Goal: Task Accomplishment & Management: Manage account settings

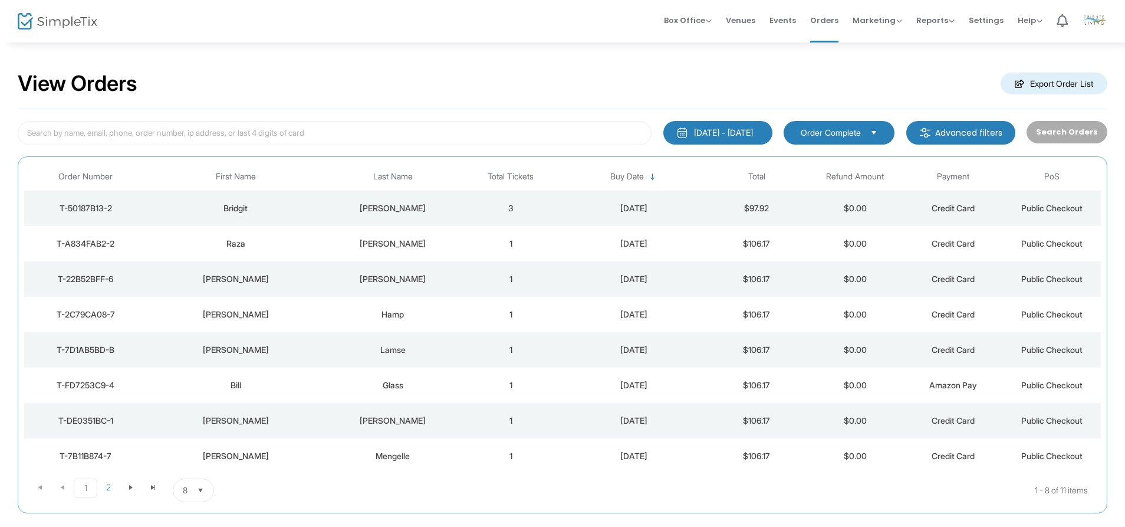
click at [755, 212] on td "$97.92" at bounding box center [757, 207] width 98 height 35
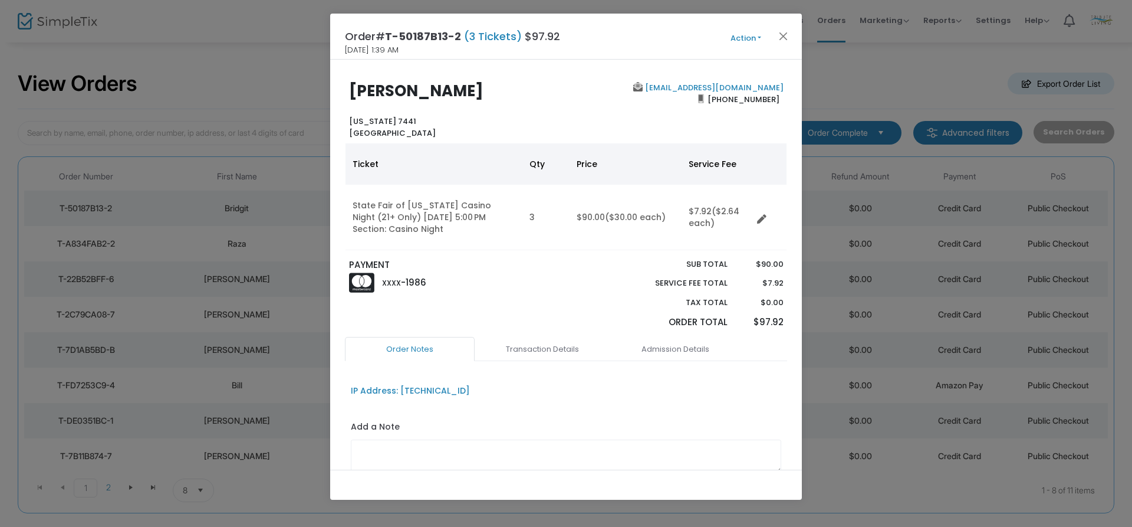
click at [755, 39] on button "Action" at bounding box center [746, 38] width 71 height 13
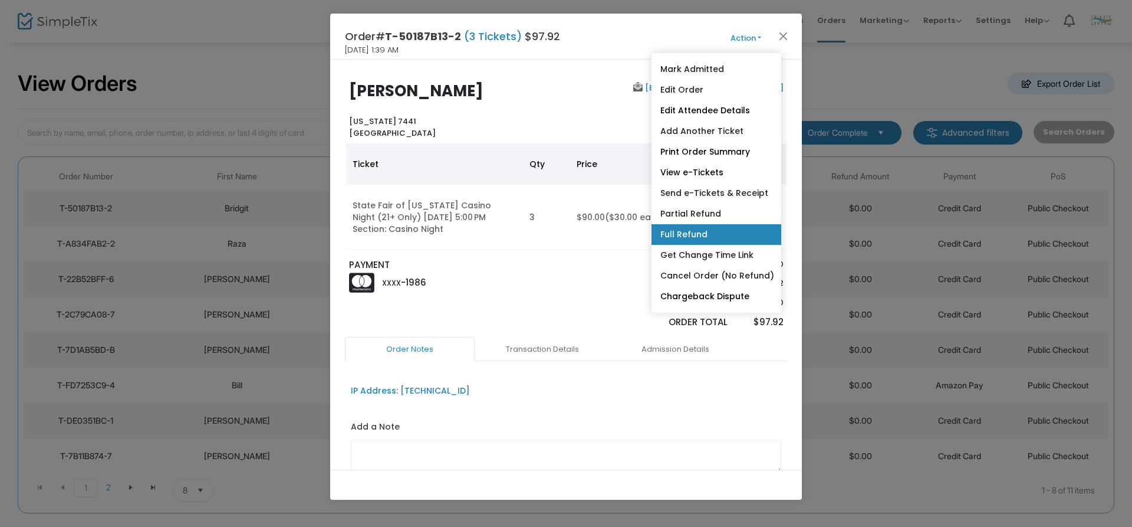
click at [731, 235] on link "Full Refund" at bounding box center [717, 234] width 130 height 21
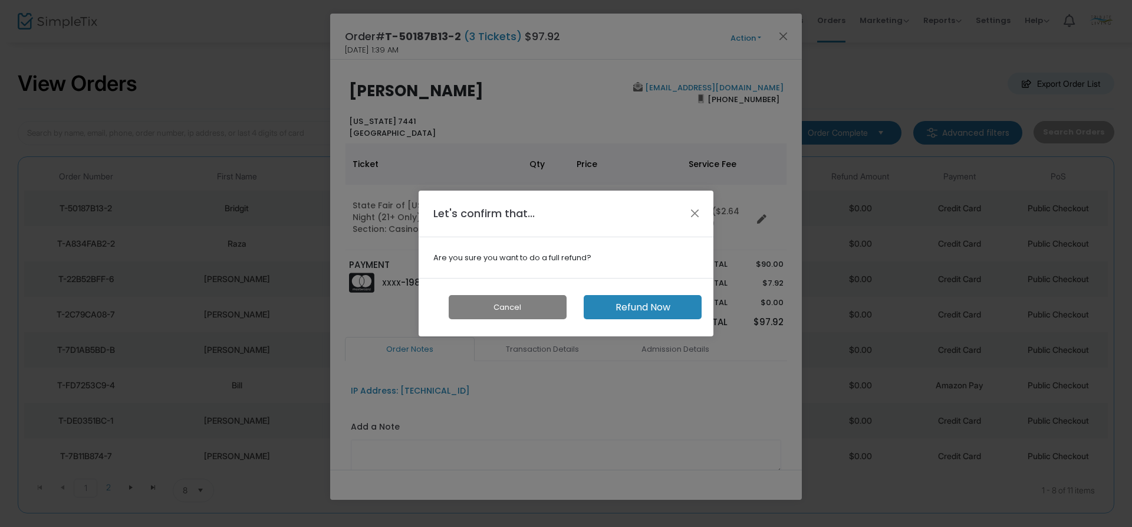
click at [664, 299] on button "Refund Now" at bounding box center [643, 307] width 118 height 24
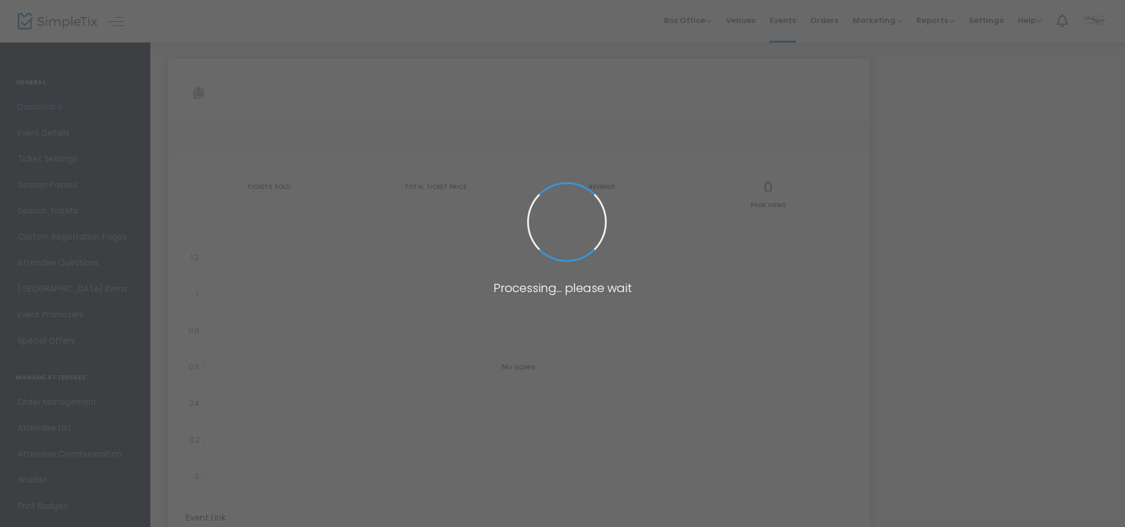
type input "https://www.simpletix.com/e/state-fair-of-texas-casino-night-21-only-tickets-22…"
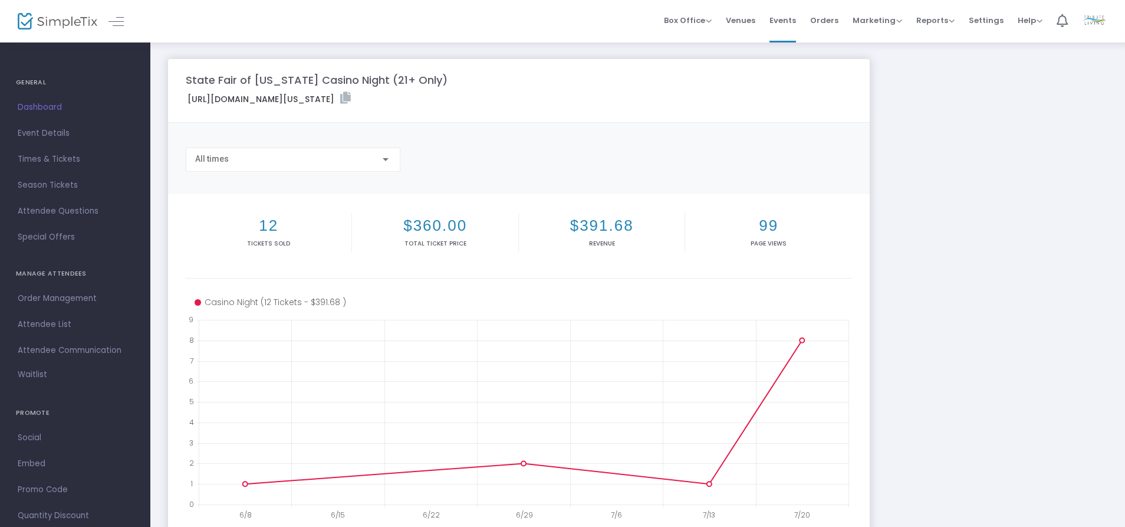
click at [927, 307] on div "State Fair of Texas Casino Night (21+ Only) https://www.simpletix.com/e/state-f…" at bounding box center [637, 352] width 951 height 587
click at [832, 23] on span "Orders" at bounding box center [824, 20] width 28 height 30
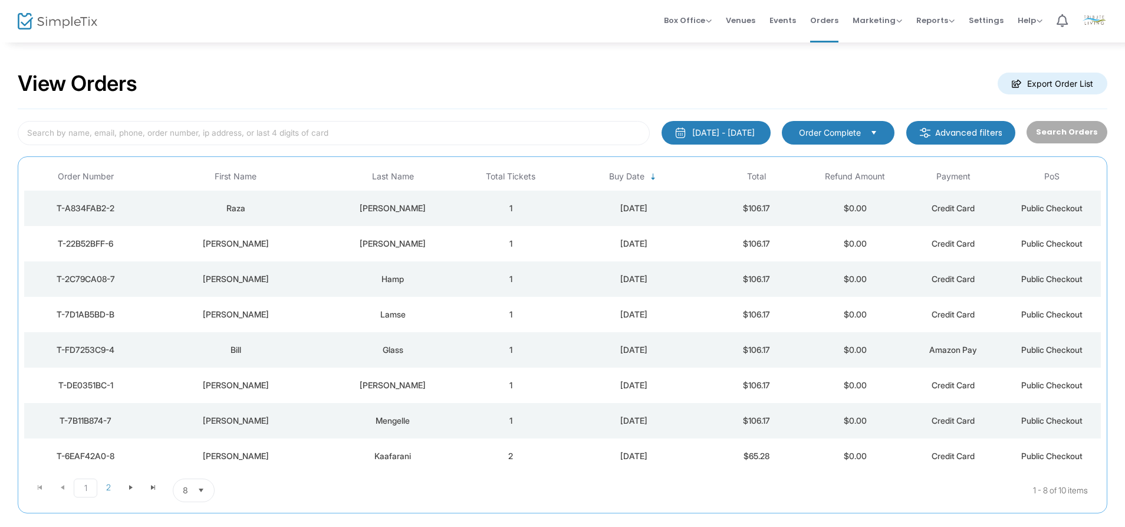
click at [698, 212] on div "7/30/2025" at bounding box center [634, 208] width 142 height 12
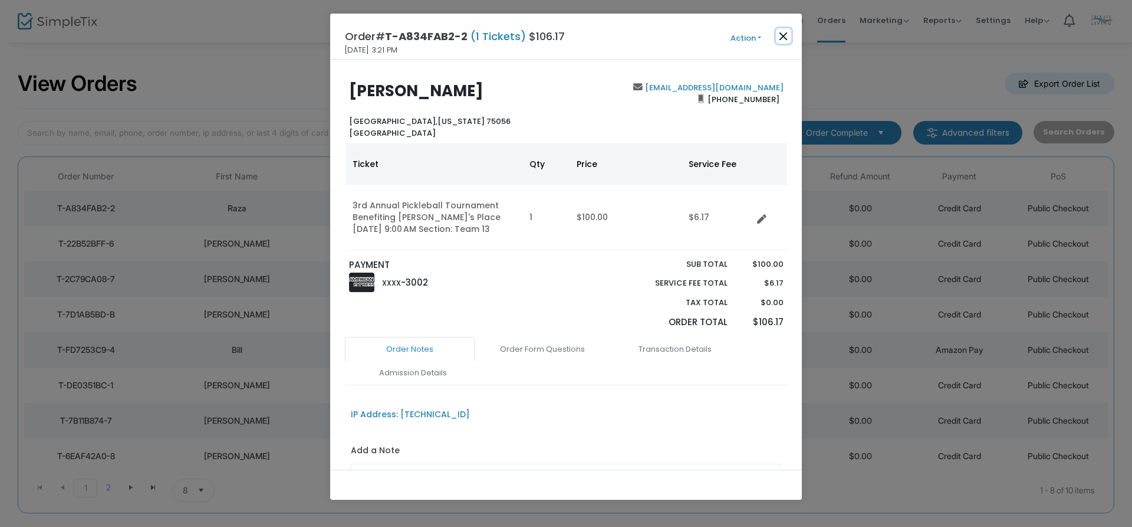
click at [786, 35] on button "Close" at bounding box center [783, 35] width 15 height 15
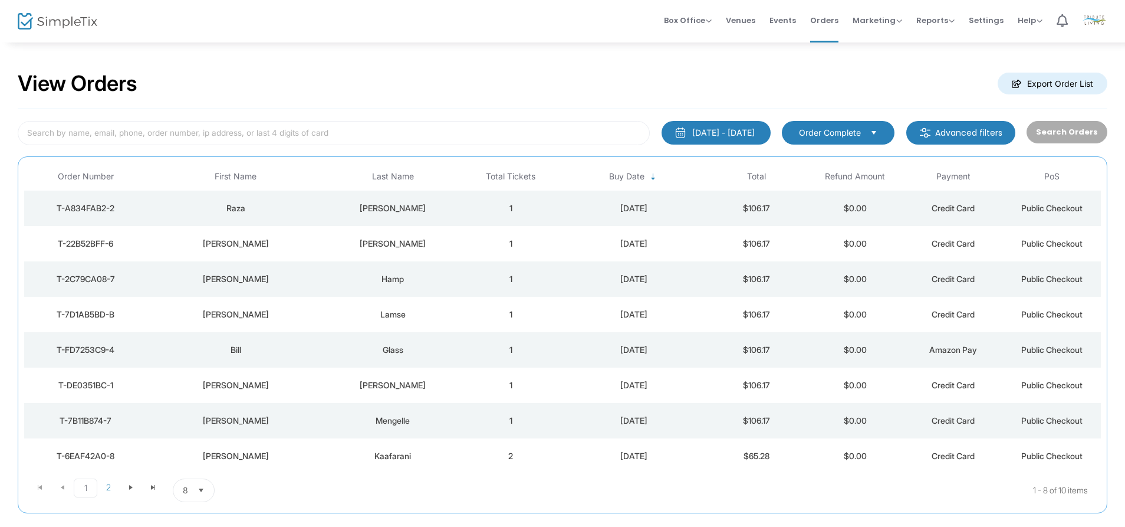
click at [734, 244] on td "$106.17" at bounding box center [757, 243] width 98 height 35
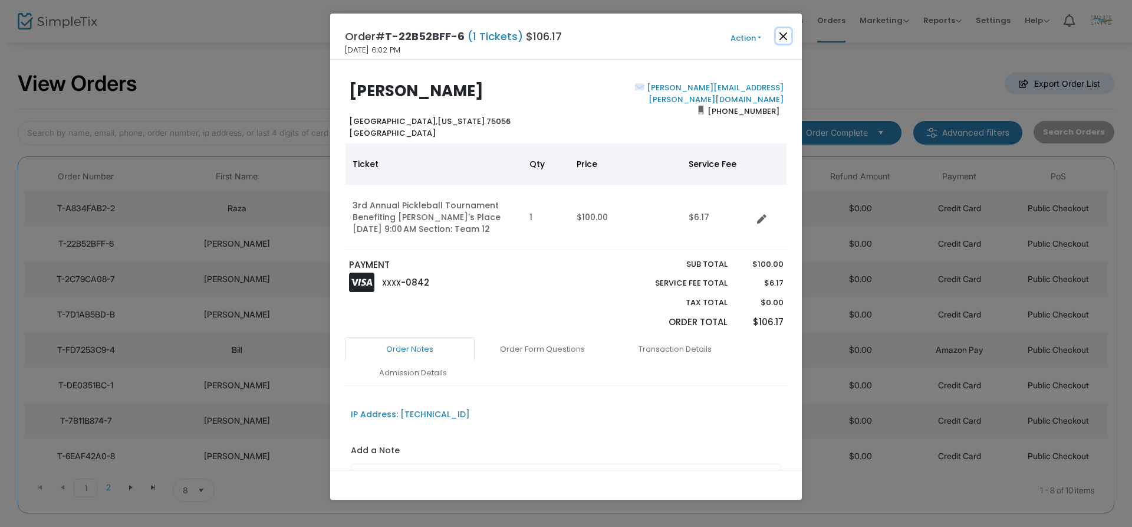
click at [787, 35] on button "Close" at bounding box center [783, 35] width 15 height 15
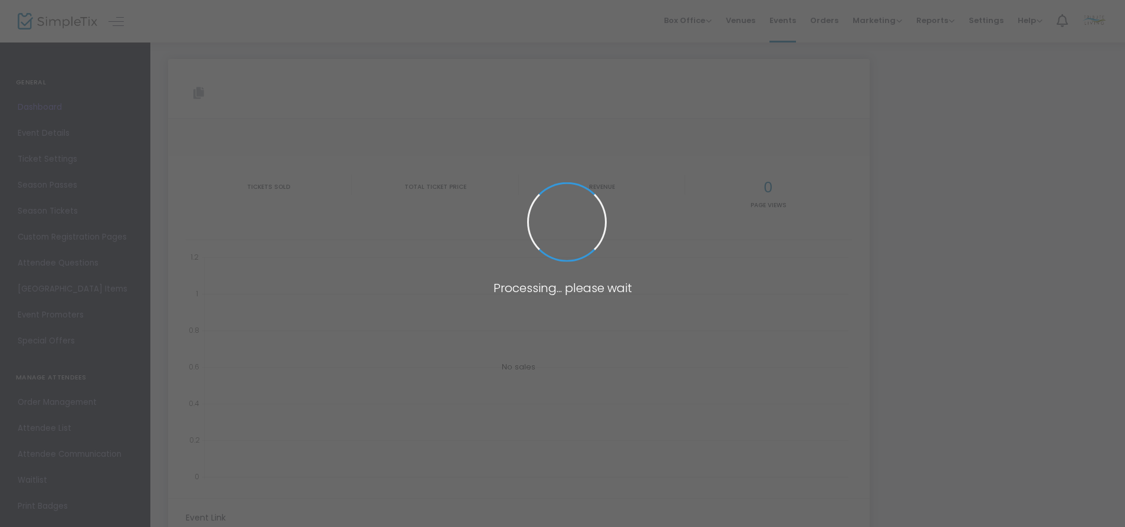
type input "https://www.simpletix.com/e/state-fair-of-texas-casino-night-21-only-tickets-22…"
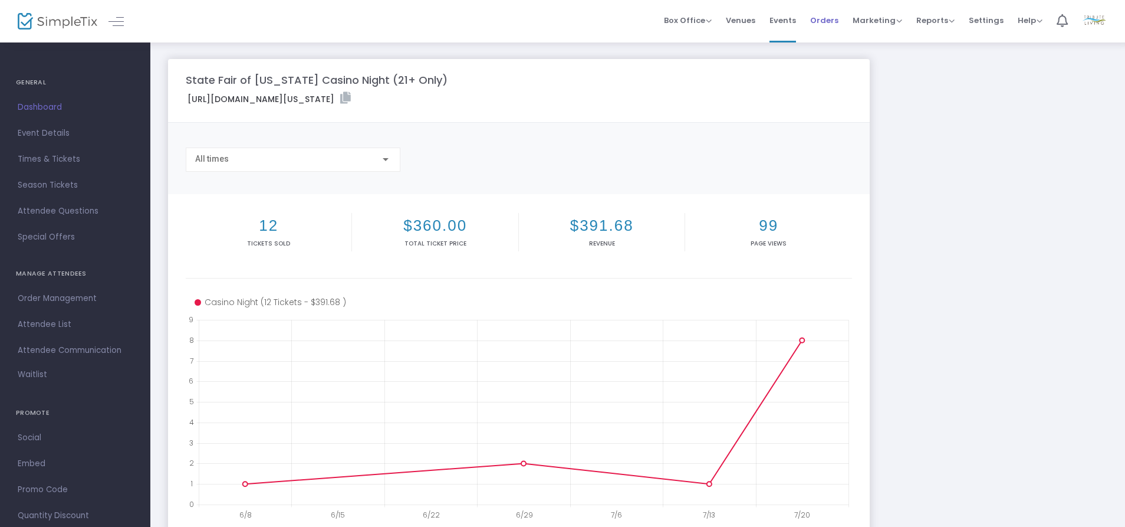
click at [830, 21] on span "Orders" at bounding box center [824, 20] width 28 height 30
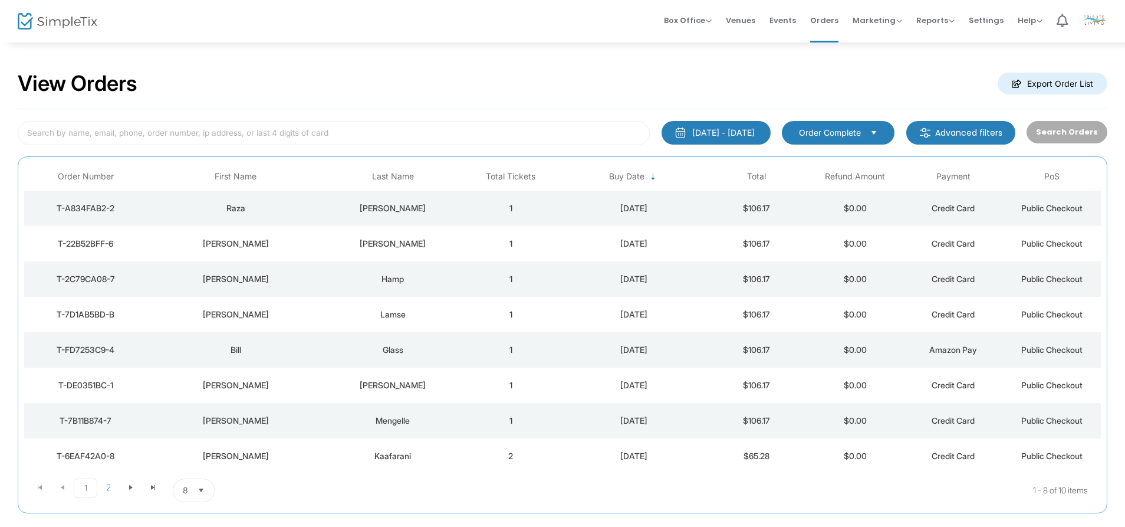
click at [684, 239] on div "7/29/2025" at bounding box center [634, 244] width 142 height 12
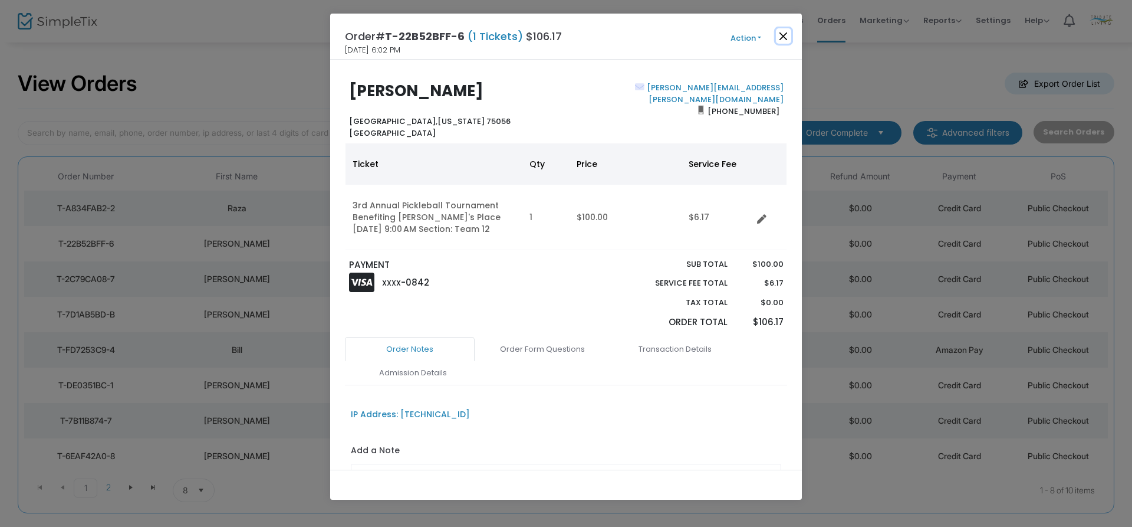
drag, startPoint x: 787, startPoint y: 37, endPoint x: 886, endPoint y: 169, distance: 165.6
click at [881, 160] on ngb-modal-window "Order# T-22B52BFF-6 (1 Tickets) $106.17 7/29/2025 6:02 PM Action Mark Admitted …" at bounding box center [566, 263] width 1132 height 527
click at [785, 34] on button "Close" at bounding box center [783, 35] width 15 height 15
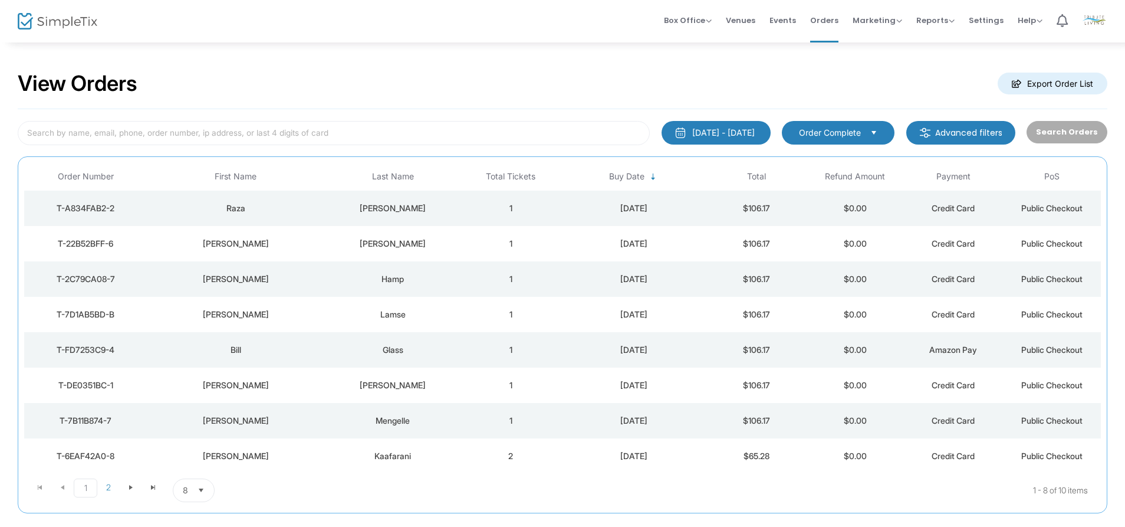
click at [985, 135] on m-button "Advanced filters" at bounding box center [960, 133] width 109 height 24
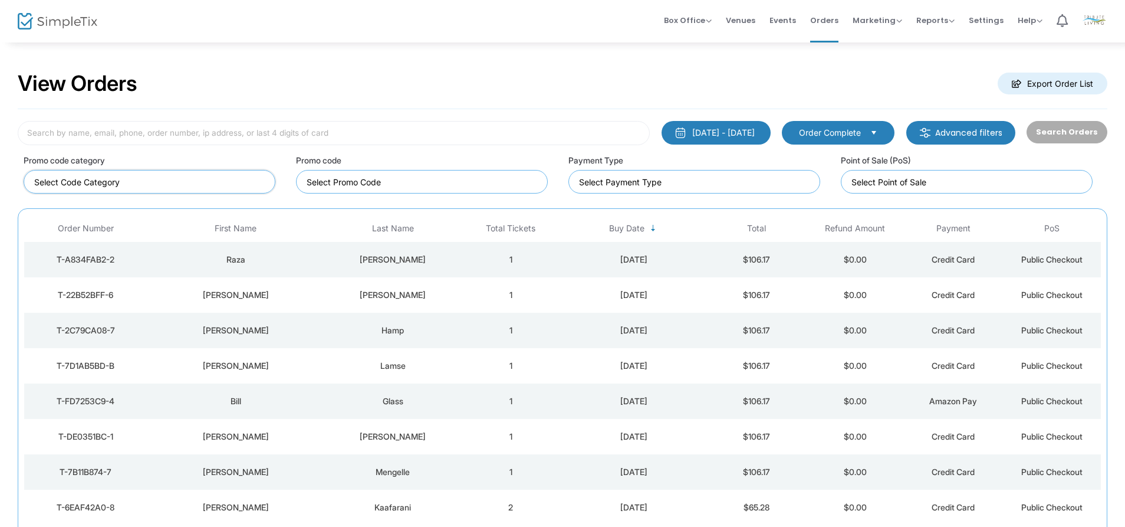
click at [173, 189] on kendo-taglist at bounding box center [149, 181] width 251 height 22
click at [488, 176] on input "NO DATA FOUND" at bounding box center [424, 182] width 235 height 12
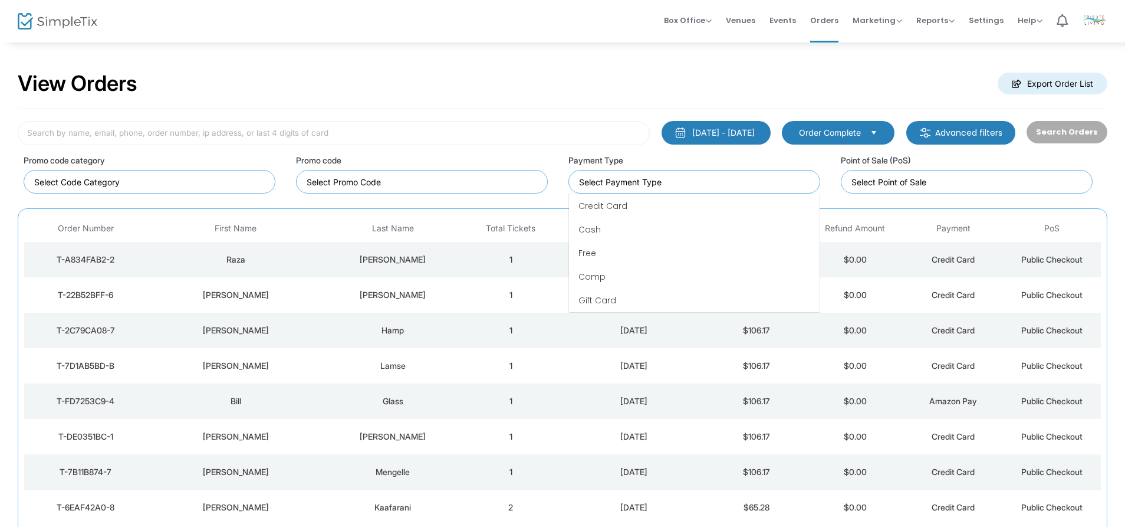
click at [659, 183] on input at bounding box center [696, 182] width 235 height 12
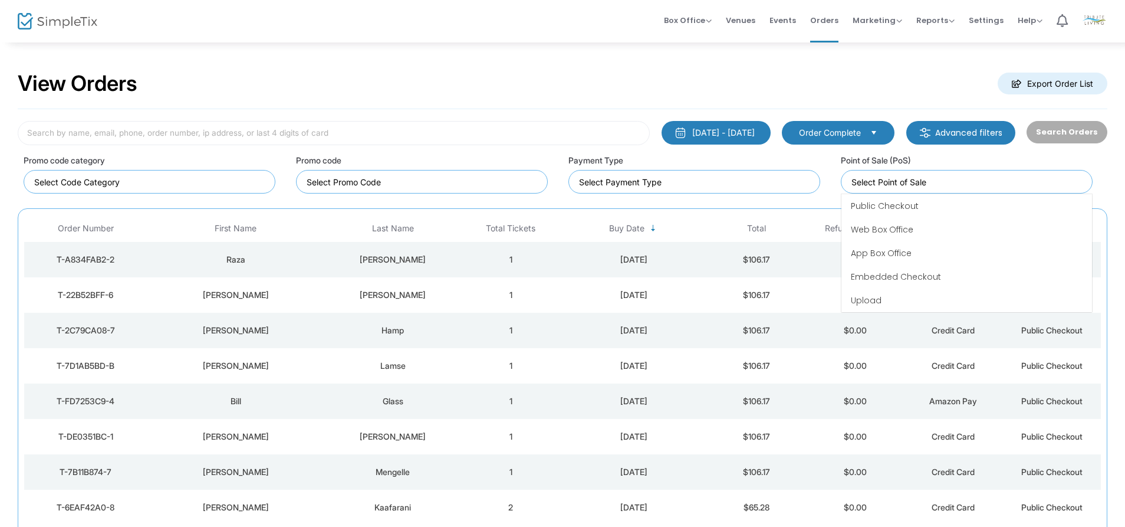
click at [969, 183] on input at bounding box center [969, 182] width 235 height 12
click at [846, 130] on span "Order Complete" at bounding box center [830, 133] width 62 height 12
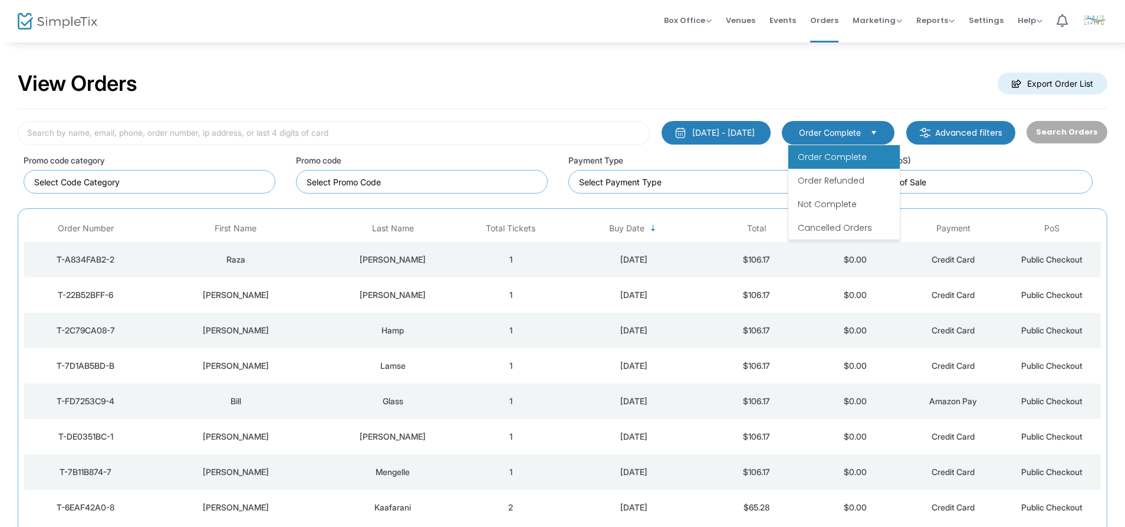
click at [740, 134] on div "7/20/2025 - 8/19/2025" at bounding box center [723, 133] width 63 height 12
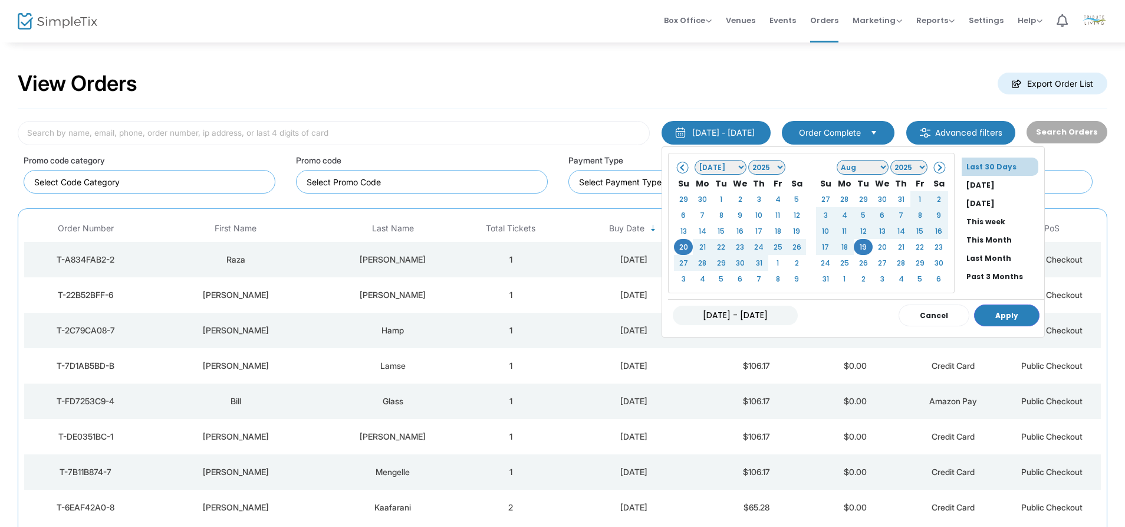
click at [850, 91] on div "View Orders Export Order List" at bounding box center [563, 84] width 1090 height 50
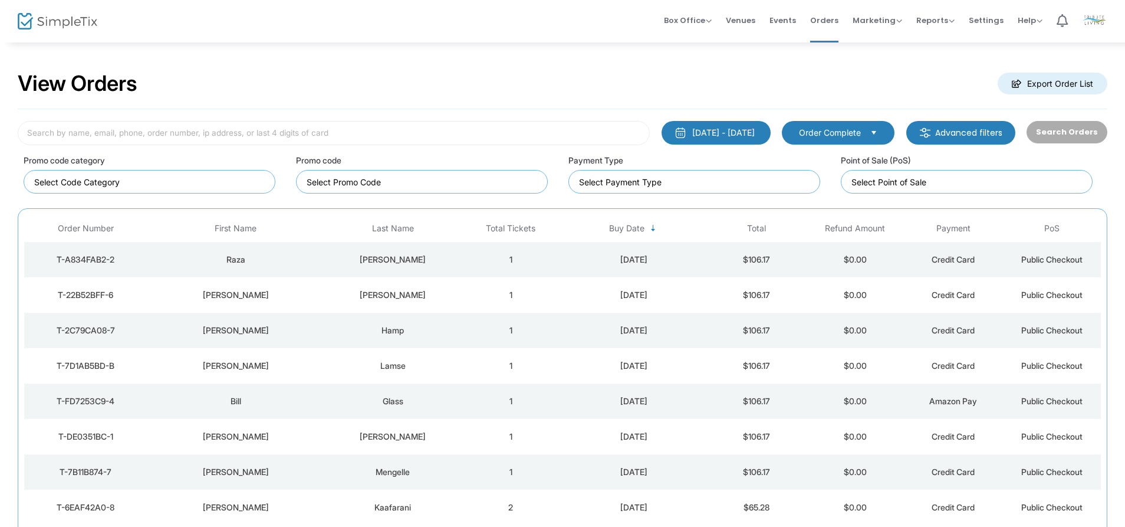
click at [931, 265] on div "Credit Card" at bounding box center [953, 260] width 93 height 12
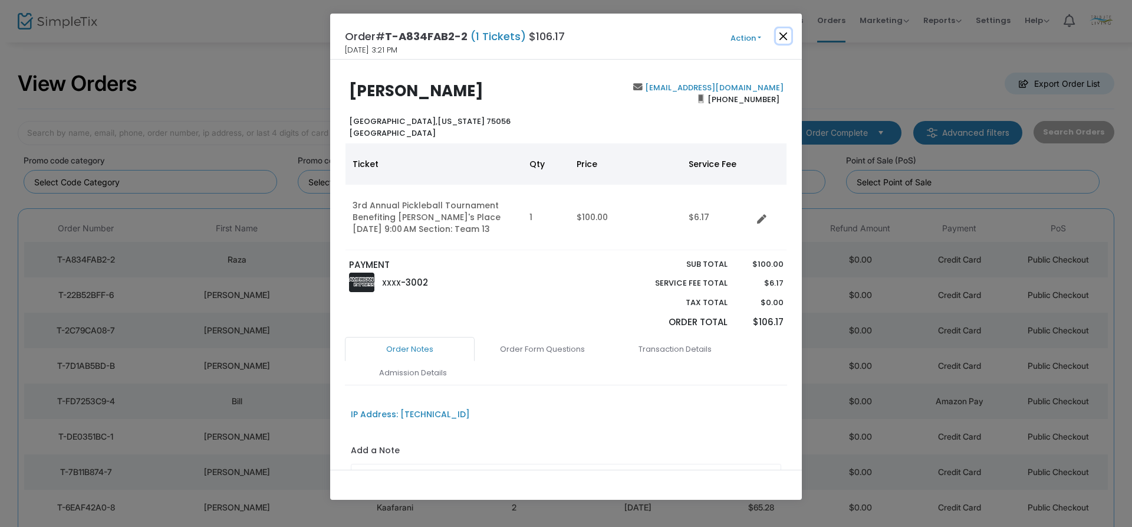
click at [782, 33] on button "Close" at bounding box center [783, 35] width 15 height 15
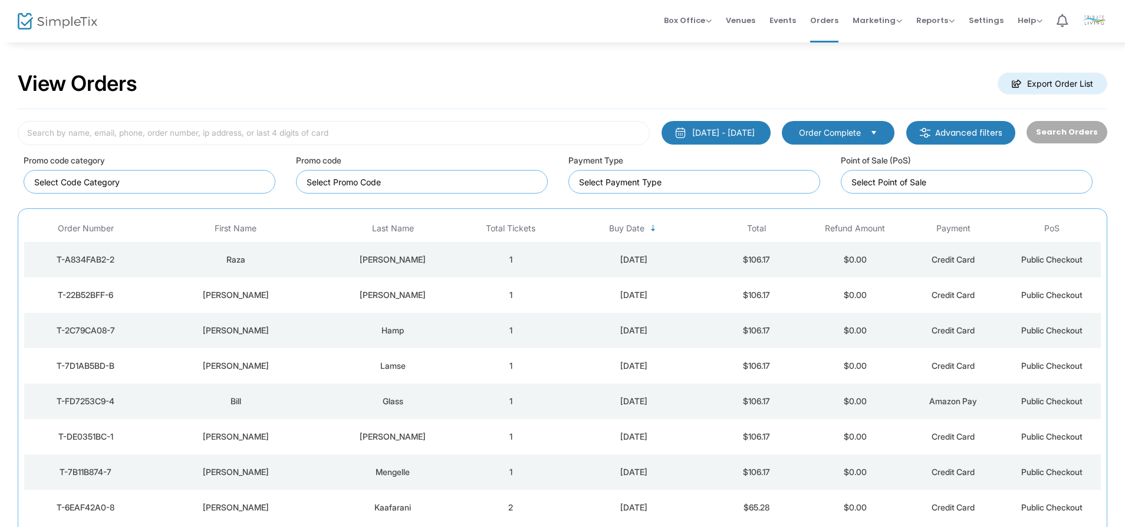
click at [847, 302] on td "$0.00" at bounding box center [855, 294] width 98 height 35
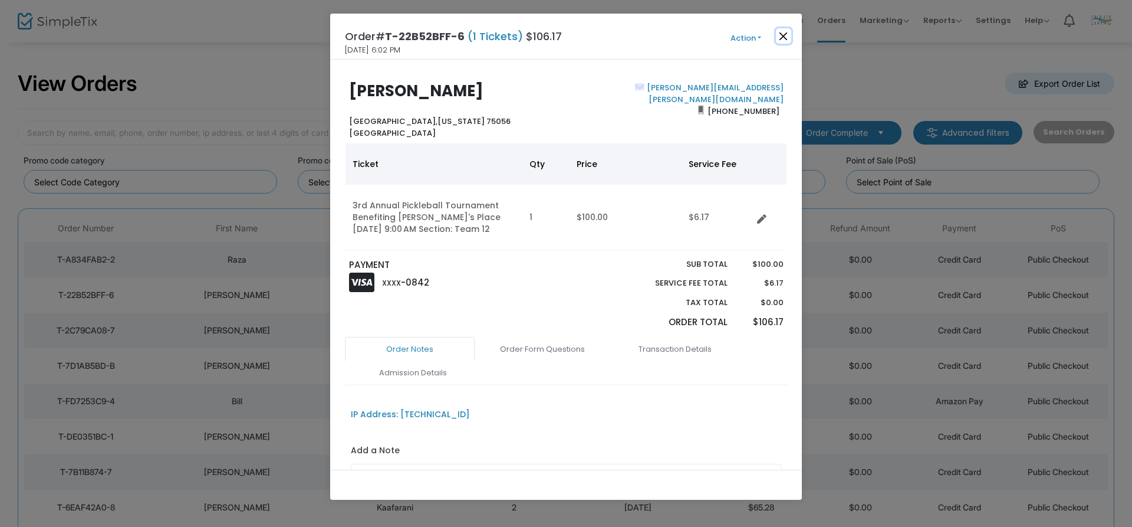
click at [788, 36] on button "Close" at bounding box center [783, 35] width 15 height 15
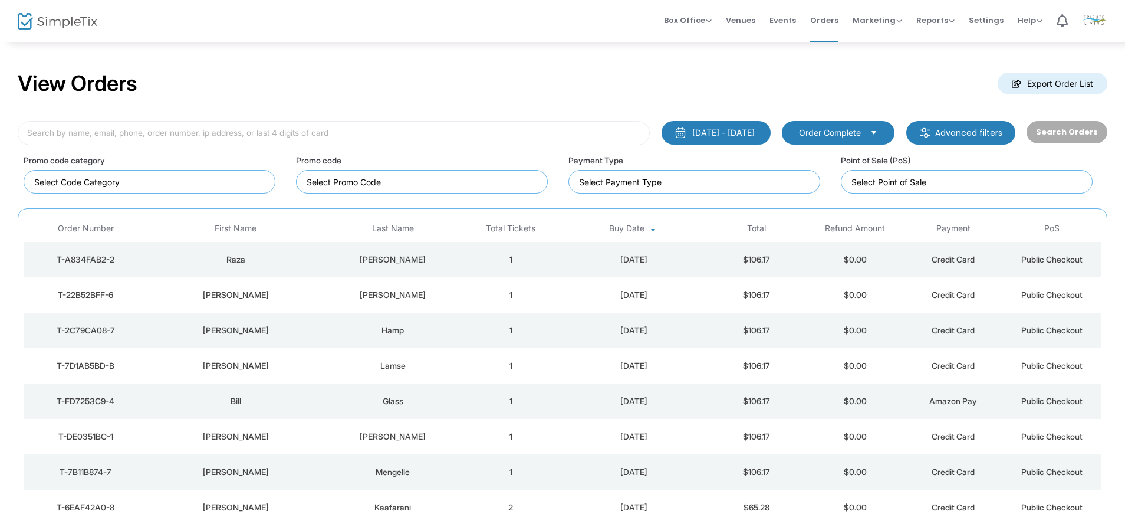
click at [854, 328] on td "$0.00" at bounding box center [855, 330] width 98 height 35
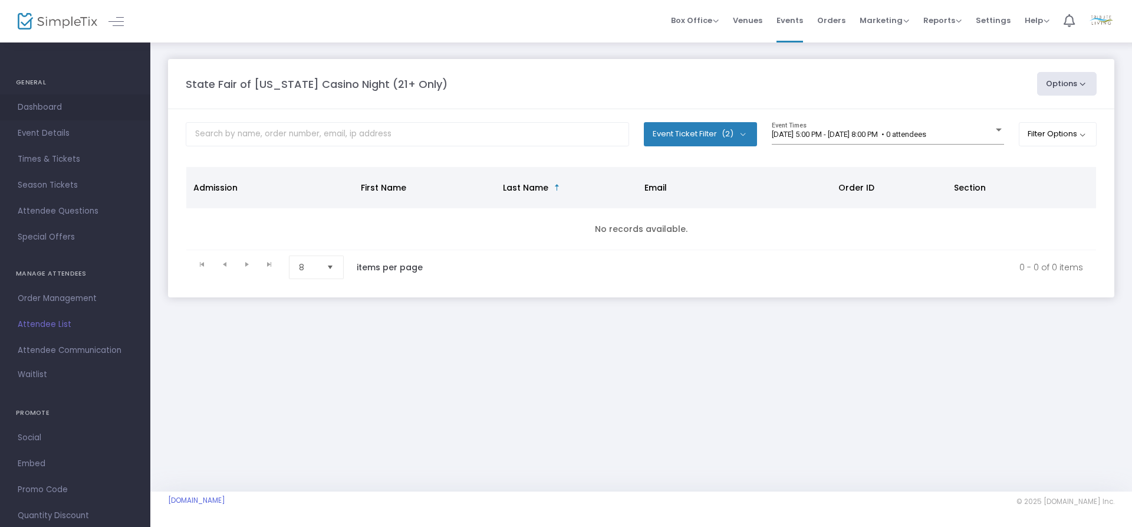
click at [42, 108] on span "Dashboard" at bounding box center [75, 107] width 115 height 15
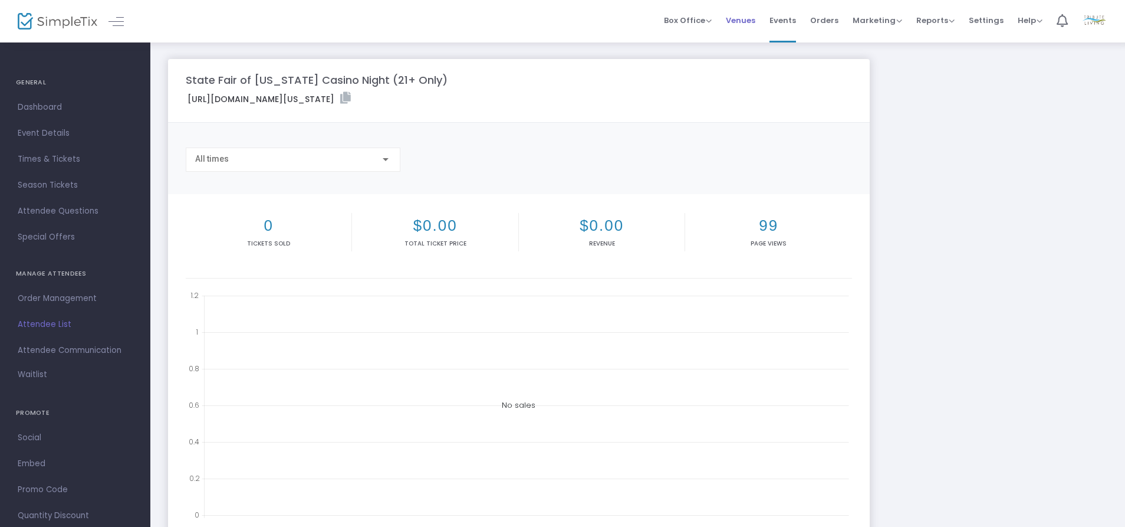
click at [750, 18] on span "Venues" at bounding box center [740, 20] width 29 height 30
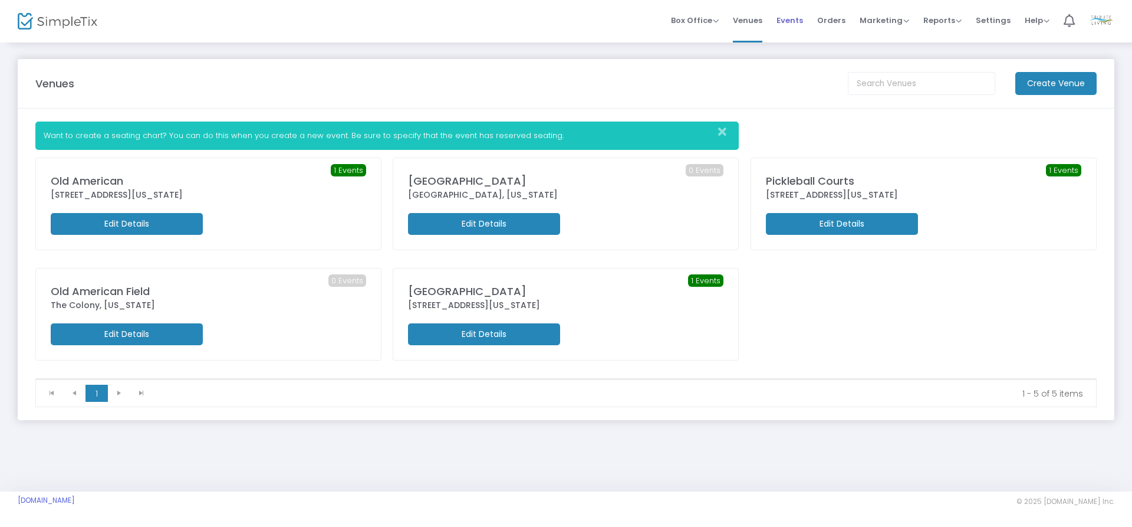
click at [797, 22] on span "Events" at bounding box center [790, 20] width 27 height 30
